Goal: Information Seeking & Learning: Learn about a topic

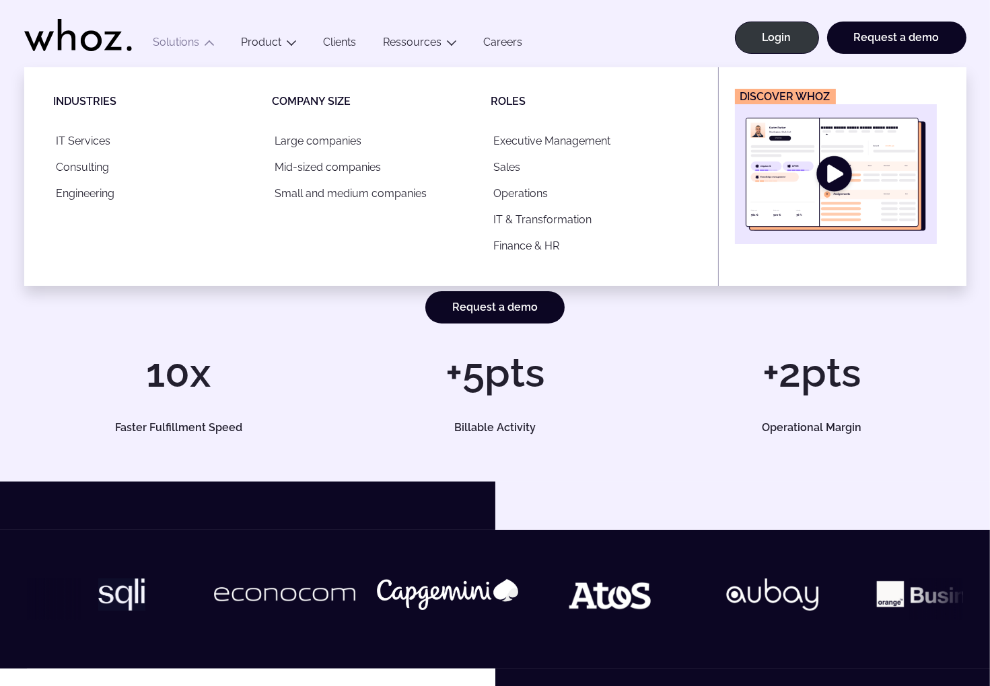
click at [836, 197] on img "Main" at bounding box center [836, 174] width 180 height 113
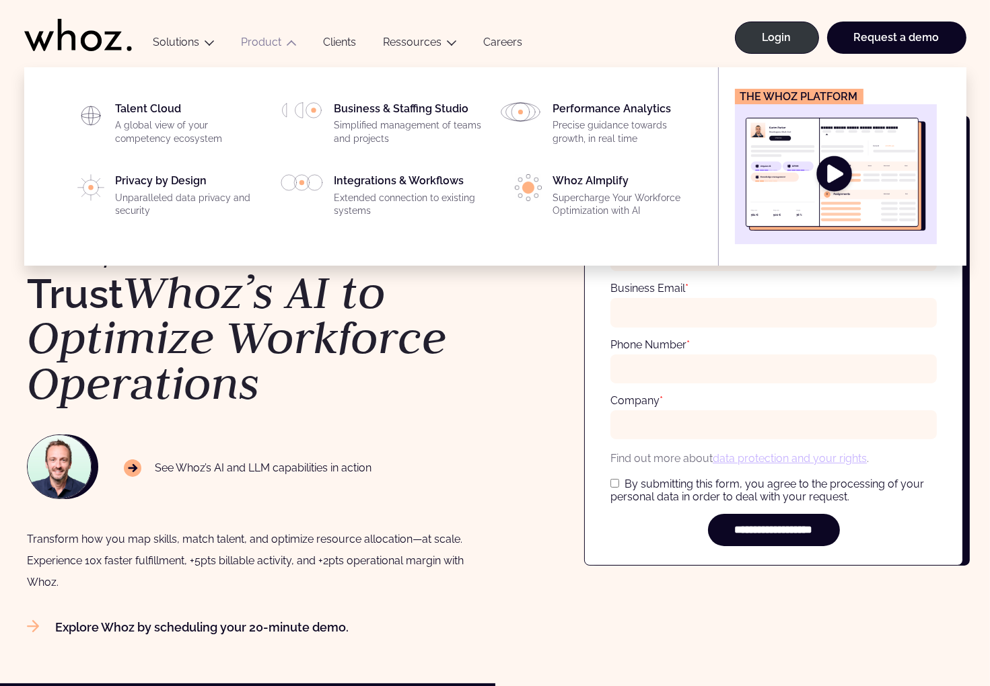
click at [808, 184] on img "Main" at bounding box center [836, 174] width 180 height 113
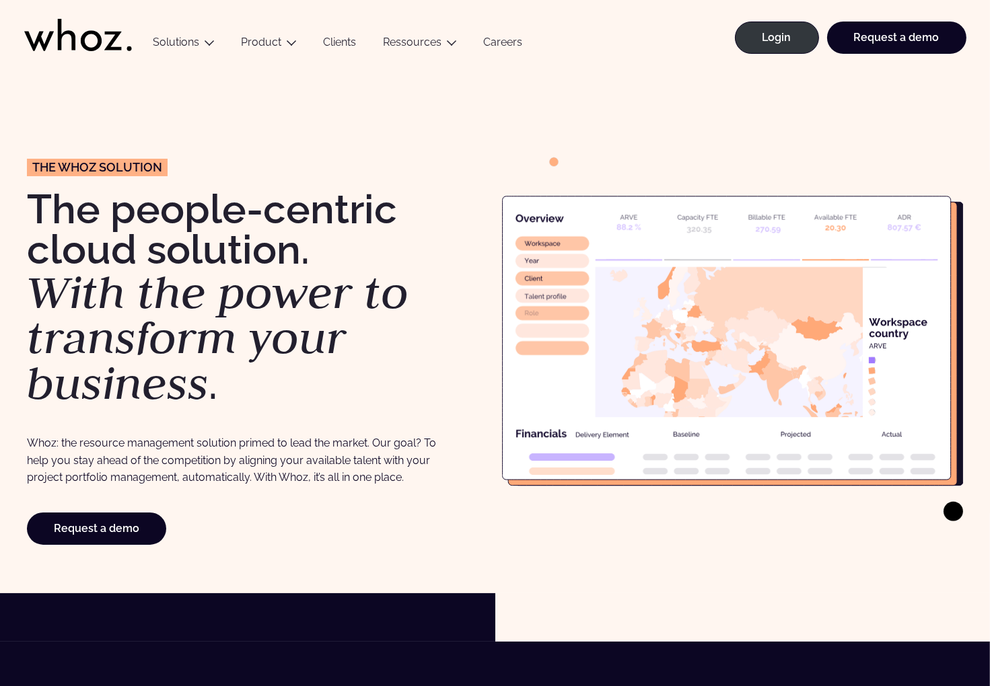
drag, startPoint x: 741, startPoint y: 262, endPoint x: 703, endPoint y: 170, distance: 99.0
click at [703, 170] on icon at bounding box center [733, 329] width 462 height 384
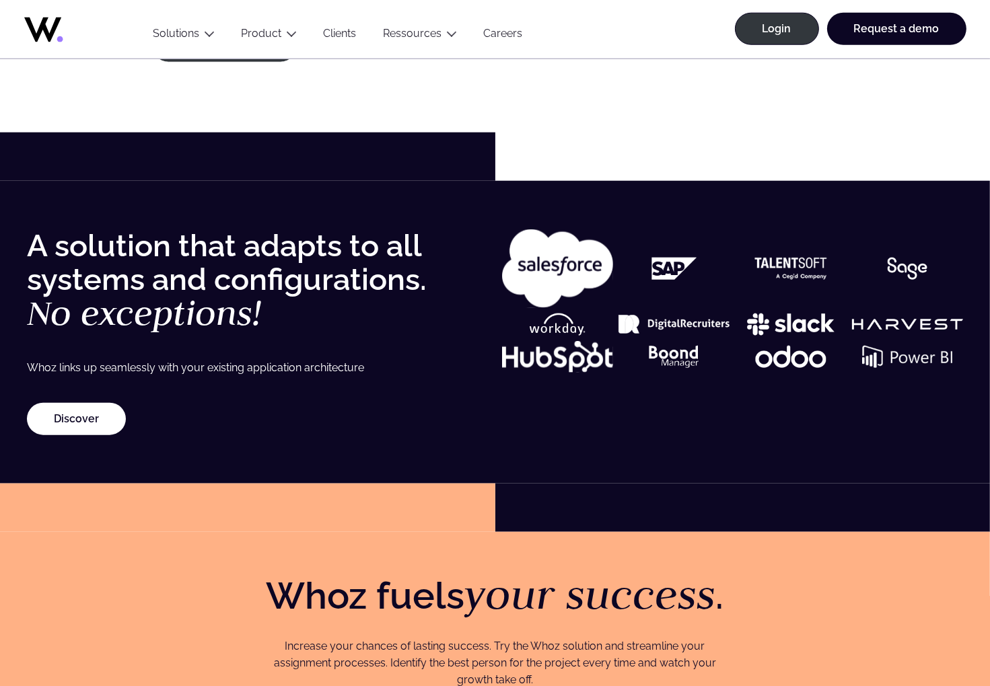
scroll to position [1598, 0]
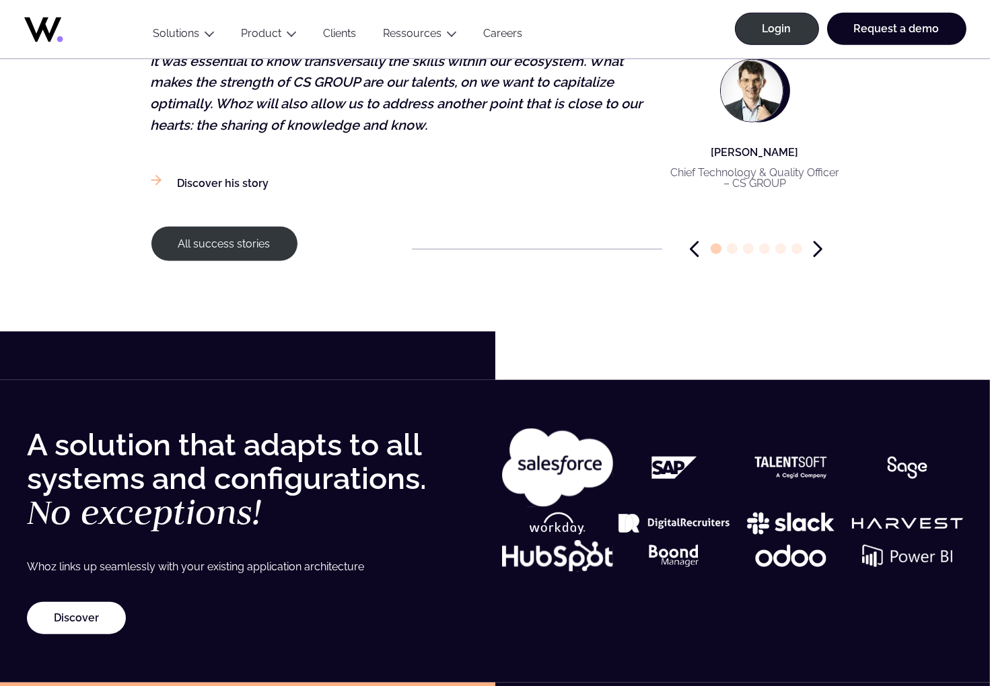
click at [345, 36] on link "Clients" at bounding box center [340, 36] width 60 height 18
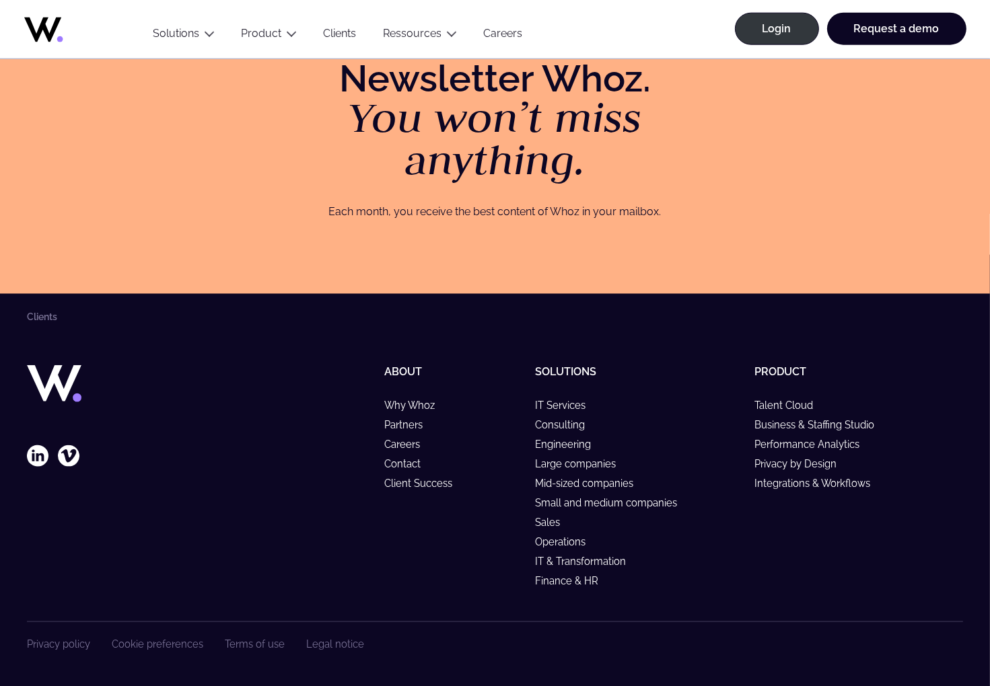
scroll to position [2012, 0]
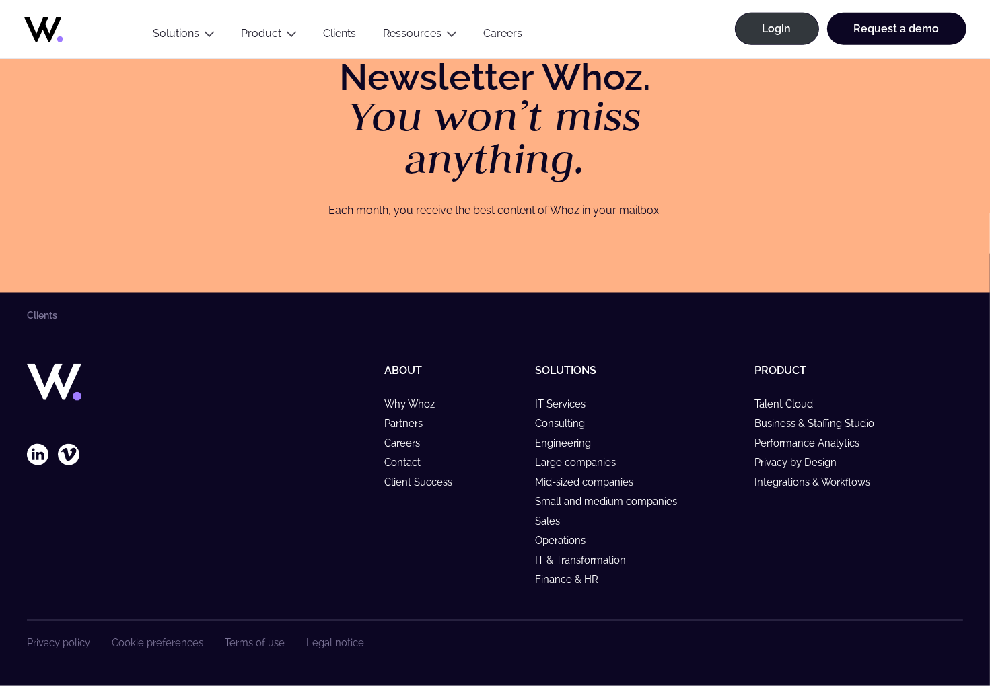
click at [506, 356] on div "Clients Follow our latest news About Why Whoz Partners Careers Contact Client S…" at bounding box center [495, 465] width 936 height 311
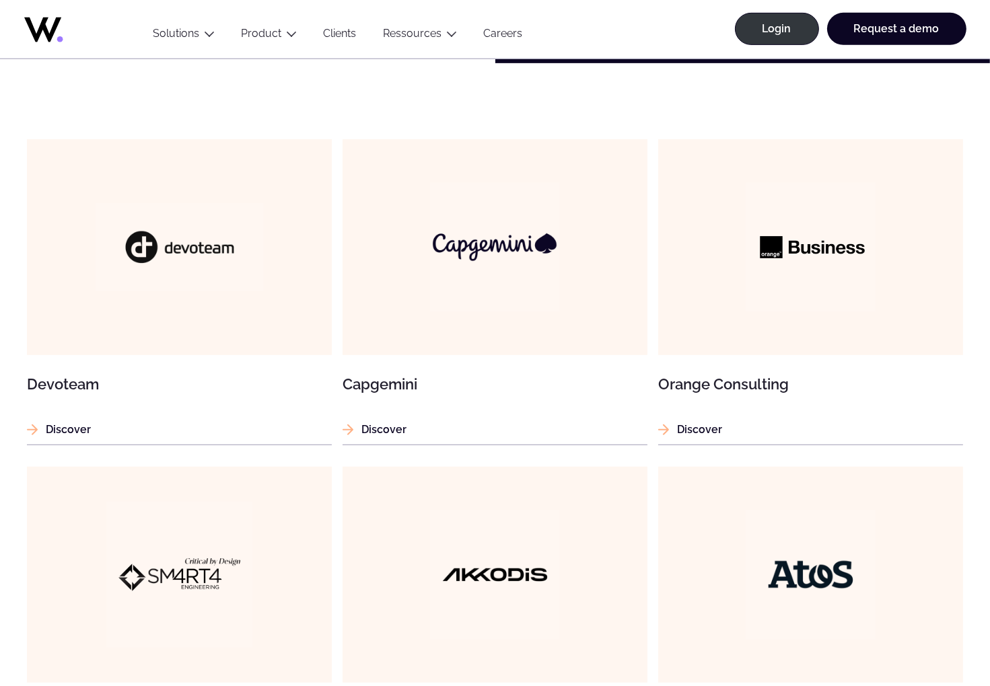
scroll to position [734, 0]
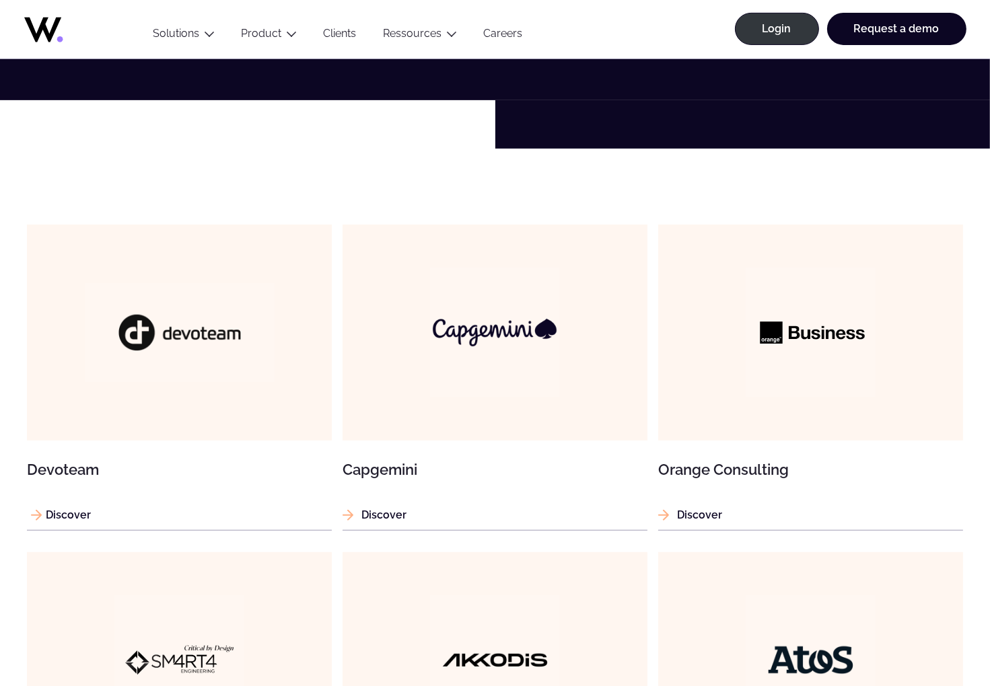
click at [206, 340] on img at bounding box center [179, 332] width 189 height 99
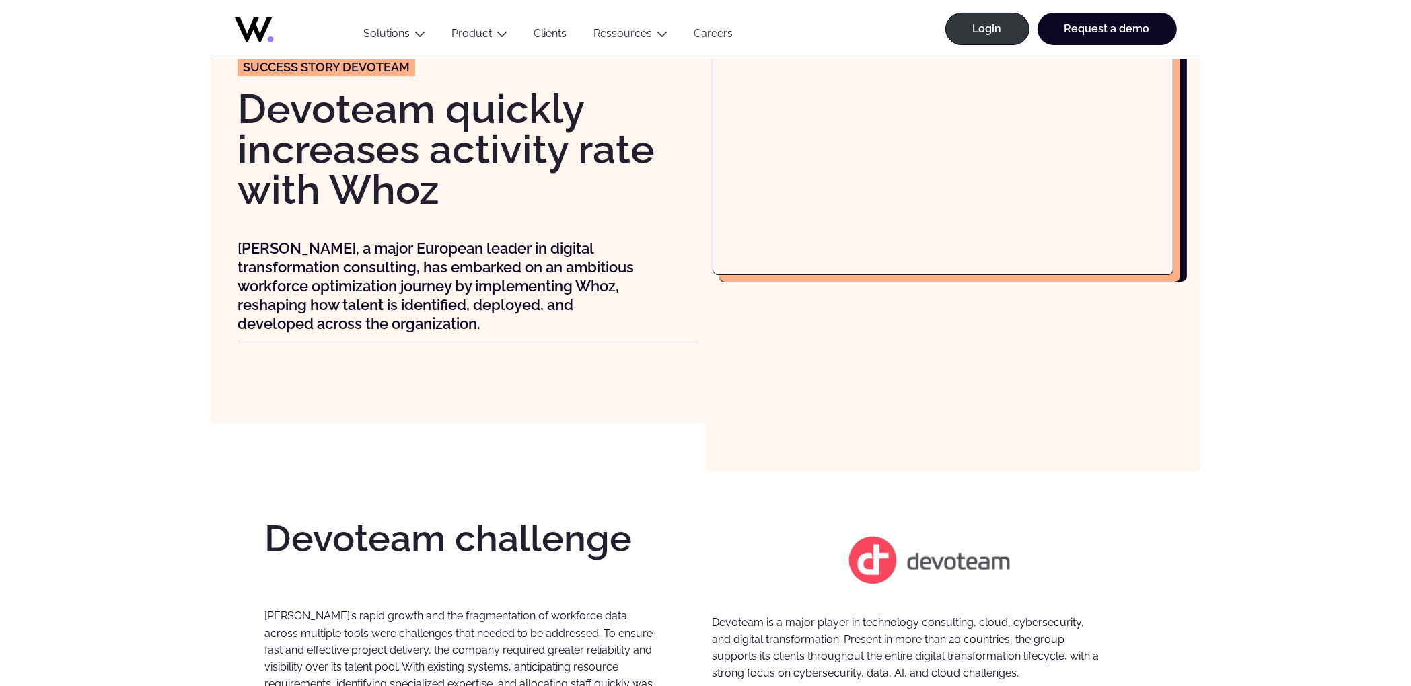
scroll to position [67, 0]
